Goal: Find contact information: Find contact information

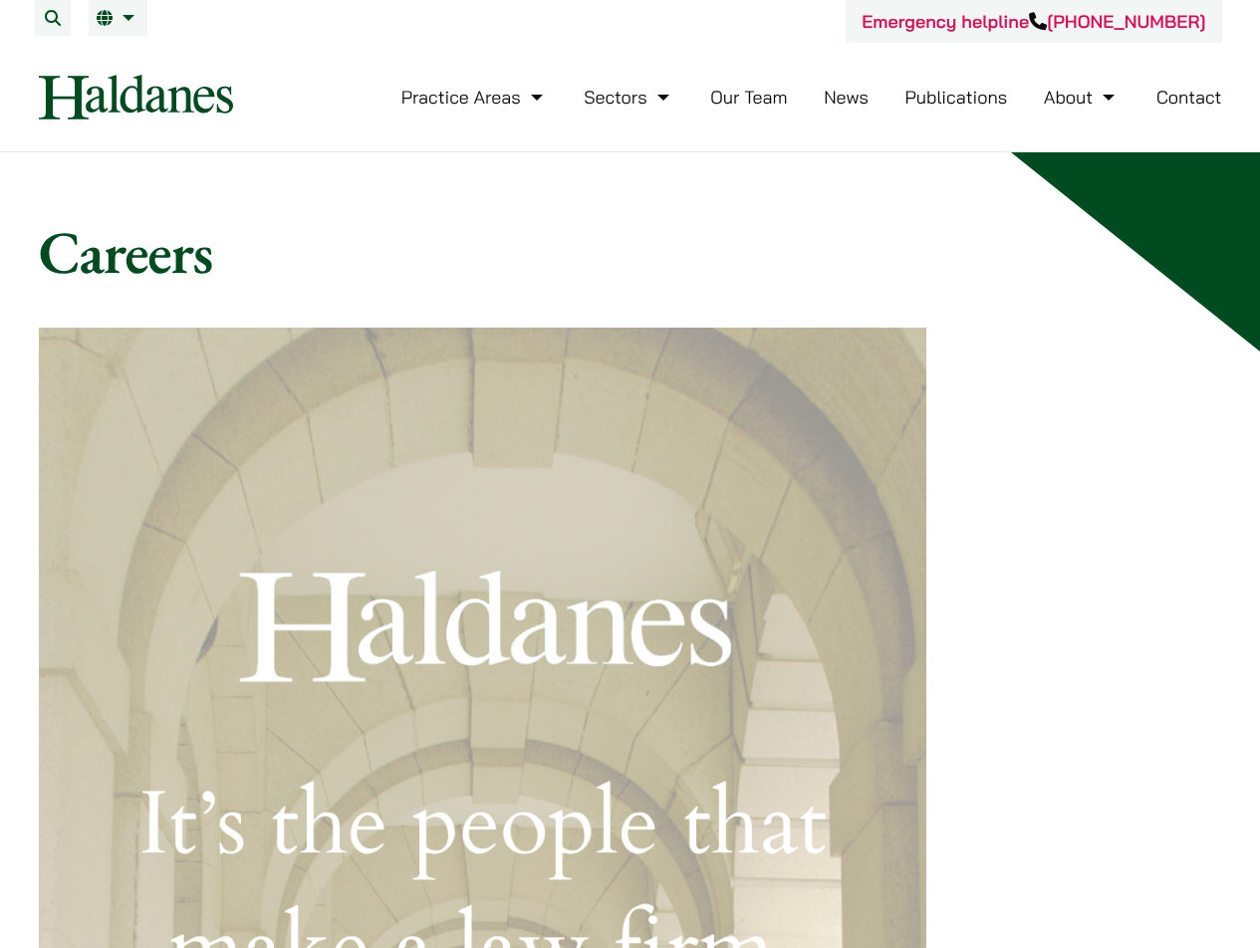
scroll to position [1769, 0]
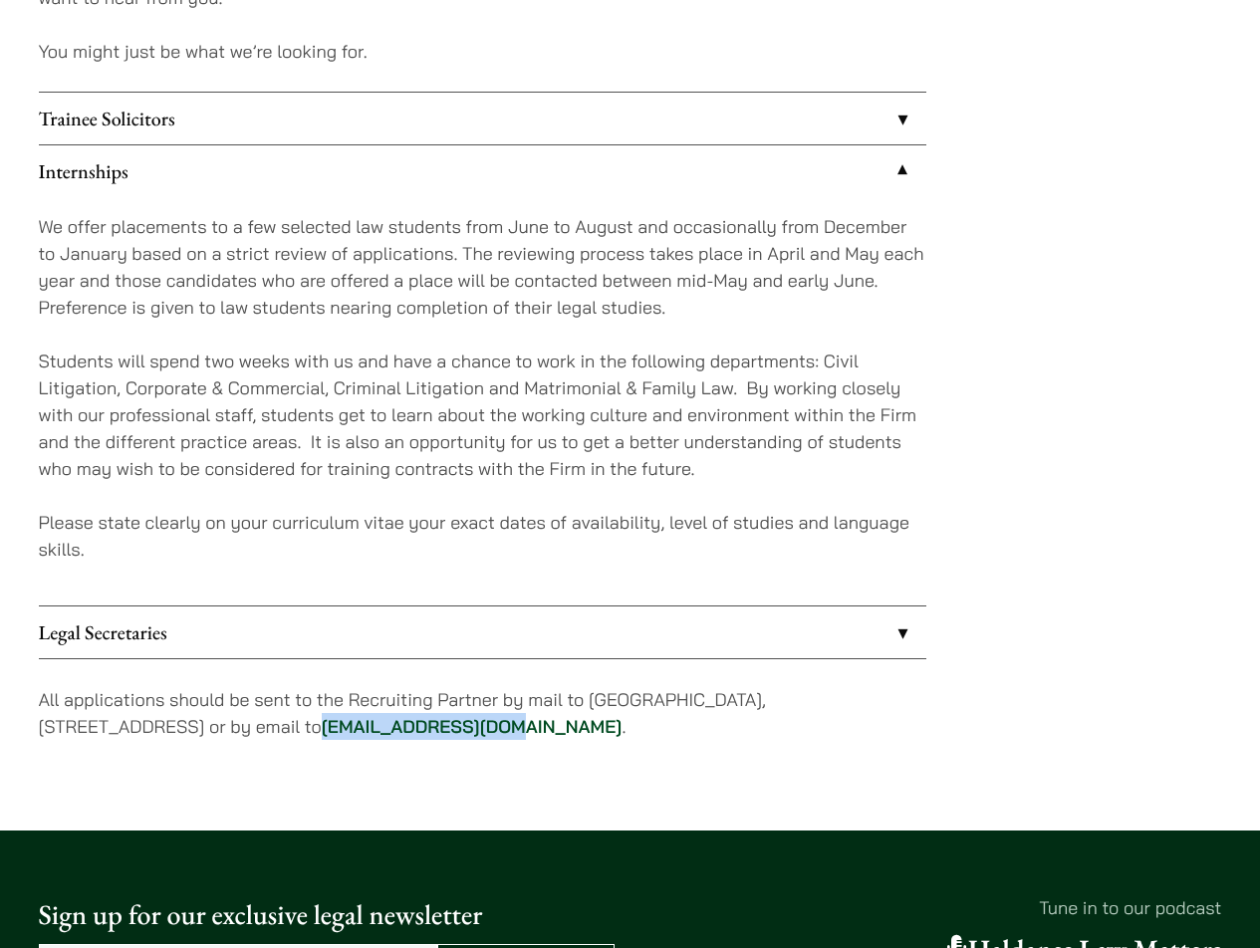
drag, startPoint x: 564, startPoint y: 726, endPoint x: 379, endPoint y: 730, distance: 184.3
click at [379, 730] on p "All applications should be sent to the Recruiting Partner by mail to [GEOGRAPHI…" at bounding box center [482, 713] width 887 height 54
copy link "[EMAIL_ADDRESS][DOMAIN_NAME]"
click at [531, 573] on div "We offer placements to a few selected law students from June to August and occa…" at bounding box center [482, 401] width 887 height 408
drag, startPoint x: 275, startPoint y: 523, endPoint x: 401, endPoint y: 524, distance: 126.5
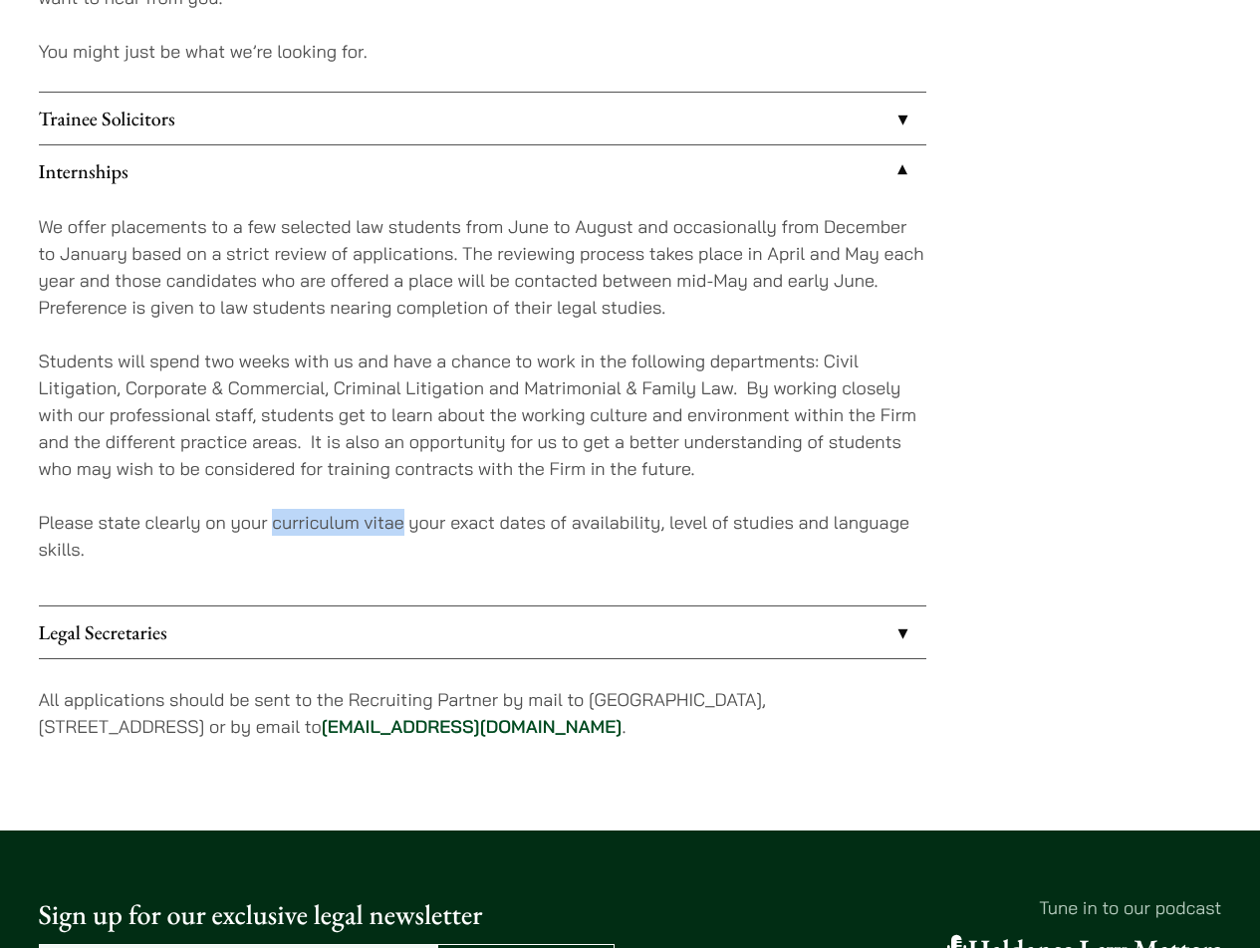
click at [401, 524] on p "Please state clearly on your curriculum vitae your exact dates of availability,…" at bounding box center [482, 536] width 887 height 54
copy p "curriculum vitae"
click at [353, 512] on p "Please state clearly on your curriculum vitae your exact dates of availability,…" at bounding box center [482, 536] width 887 height 54
drag, startPoint x: 271, startPoint y: 521, endPoint x: 402, endPoint y: 528, distance: 131.6
click at [402, 528] on p "Please state clearly on your curriculum vitae your exact dates of availability,…" at bounding box center [482, 536] width 887 height 54
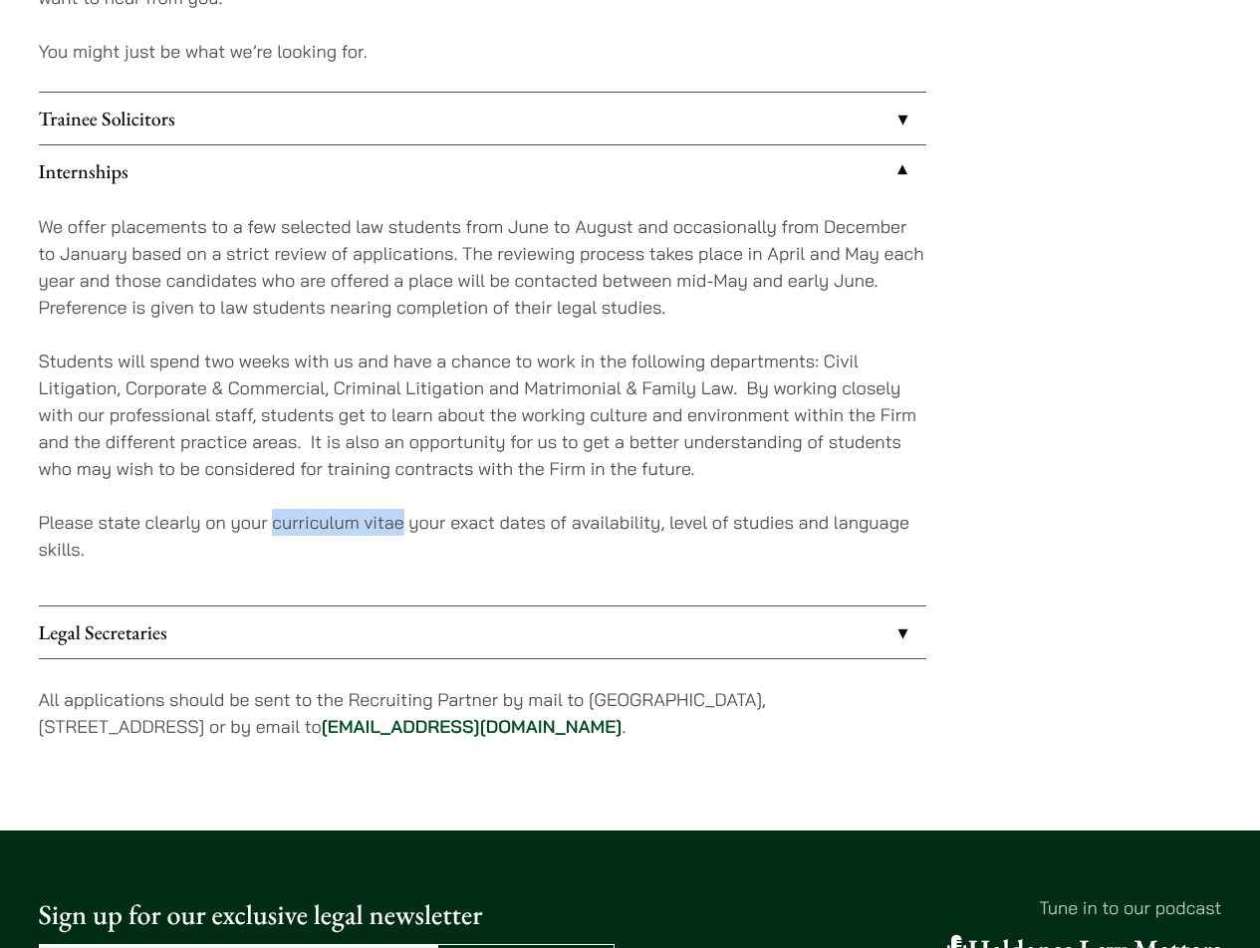
copy p "curriculum vitae"
